Goal: Task Accomplishment & Management: Use online tool/utility

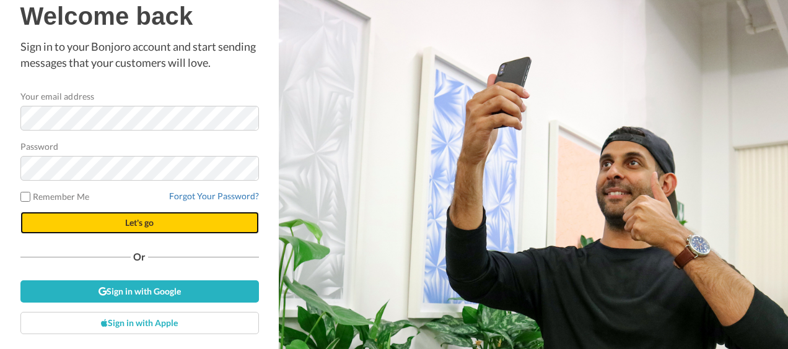
click at [140, 221] on span "Let's go" at bounding box center [139, 222] width 28 height 11
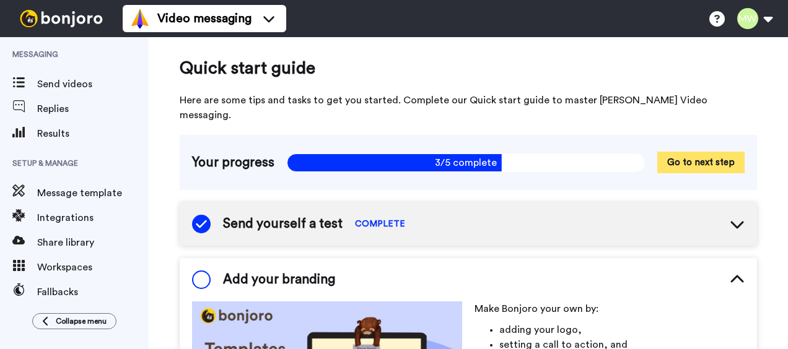
click at [673, 152] on button "Go to next step" at bounding box center [700, 163] width 87 height 22
